Goal: Use online tool/utility

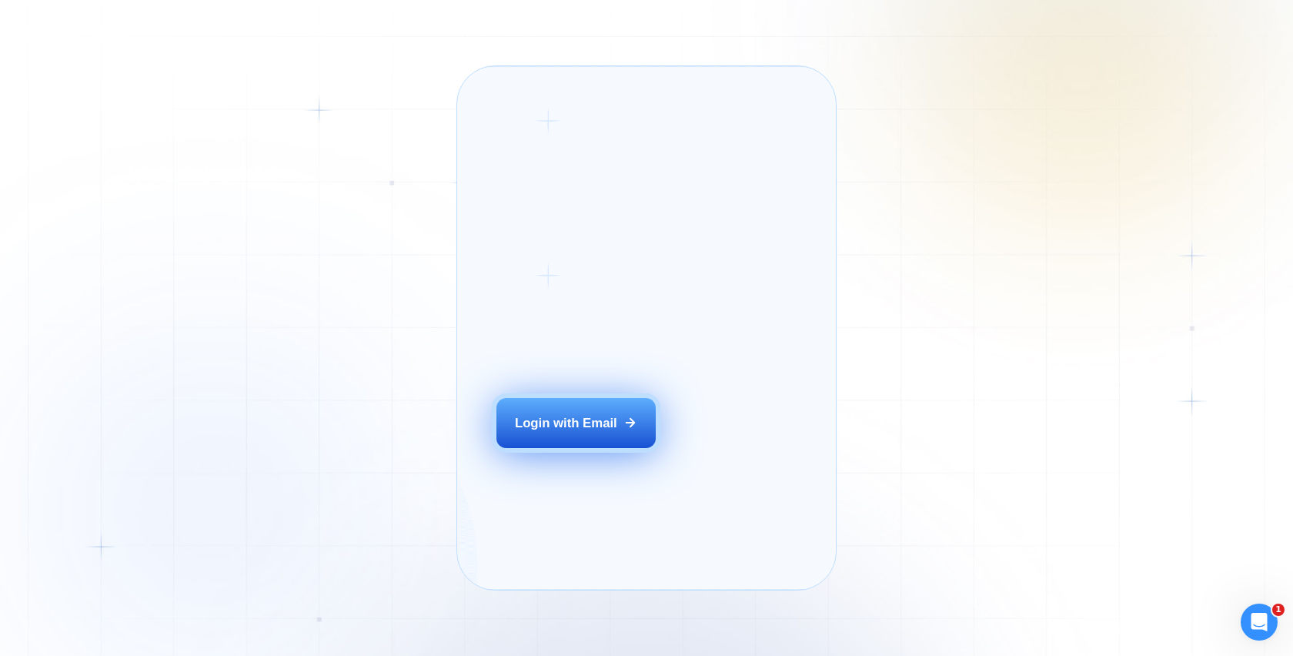
click at [570, 432] on div "Login with Email" at bounding box center [566, 423] width 102 height 18
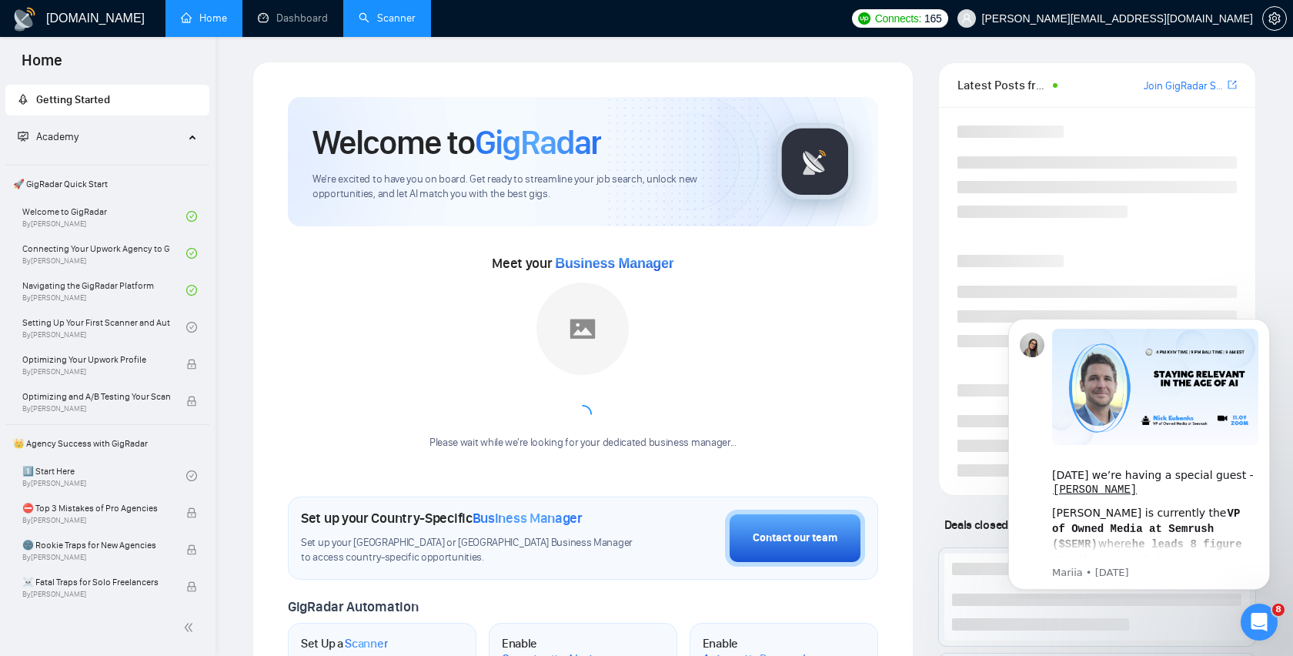
click at [383, 12] on link "Scanner" at bounding box center [387, 18] width 57 height 13
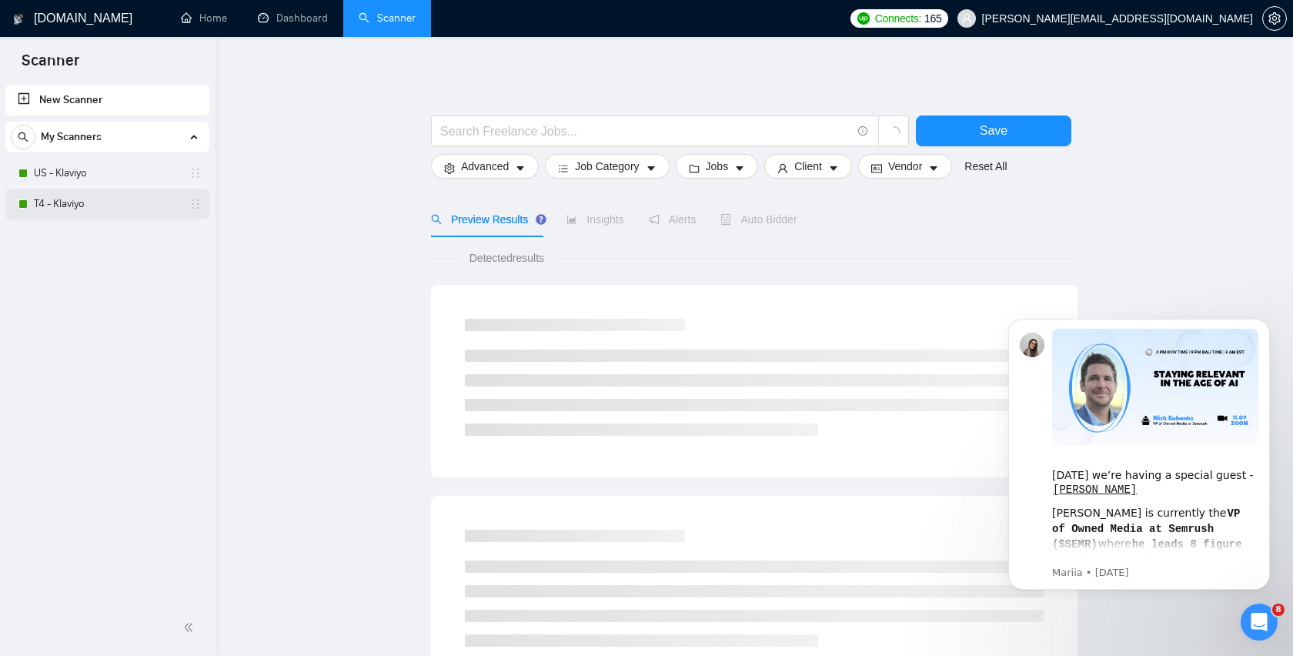
click at [119, 214] on link "T4 - Klaviyo" at bounding box center [107, 204] width 146 height 31
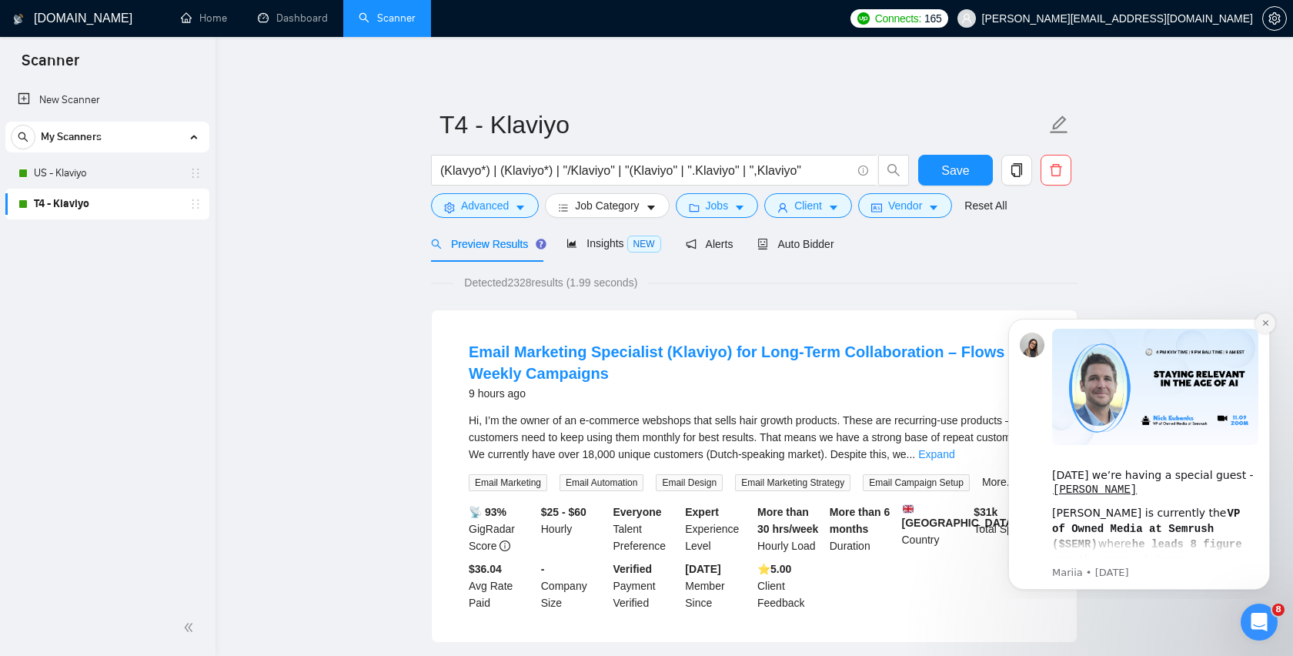
click at [1267, 322] on icon "Dismiss notification" at bounding box center [1265, 322] width 5 height 5
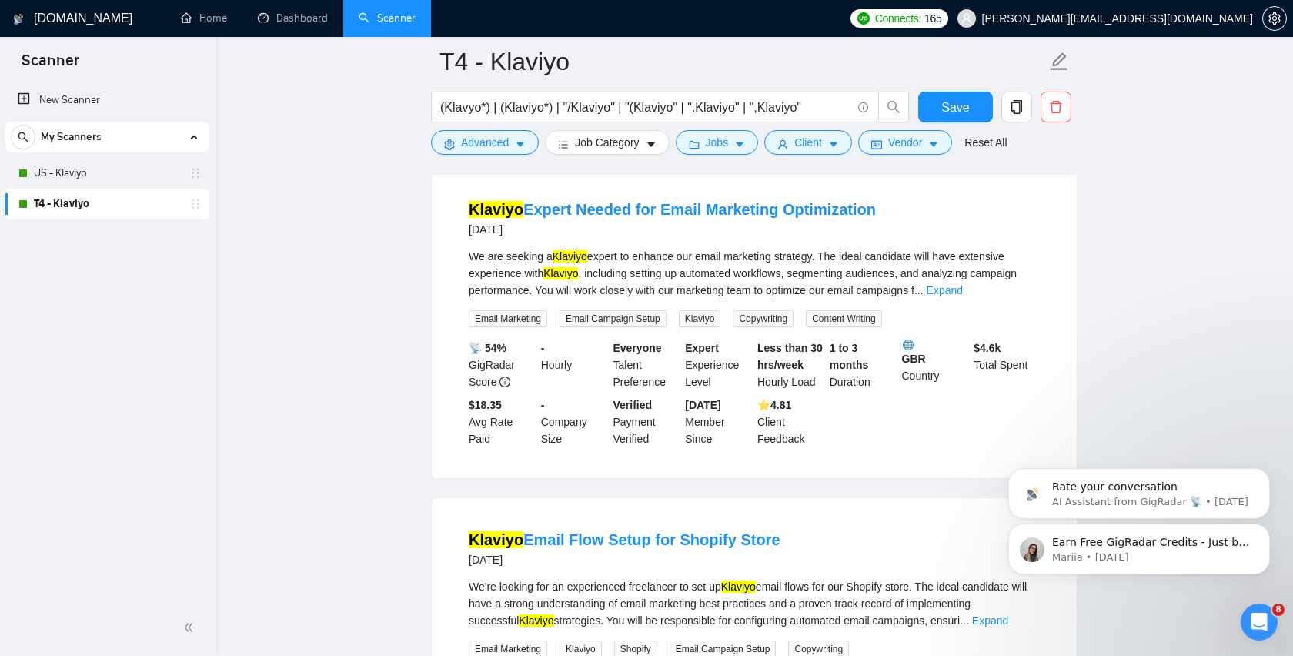
scroll to position [3223, 0]
